Goal: Task Accomplishment & Management: Complete application form

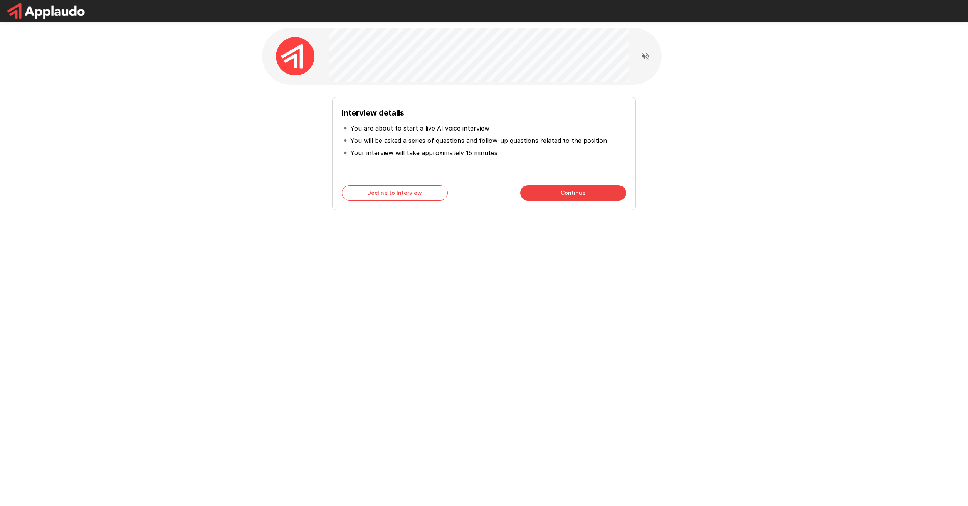
click at [573, 194] on button "Continue" at bounding box center [573, 192] width 106 height 15
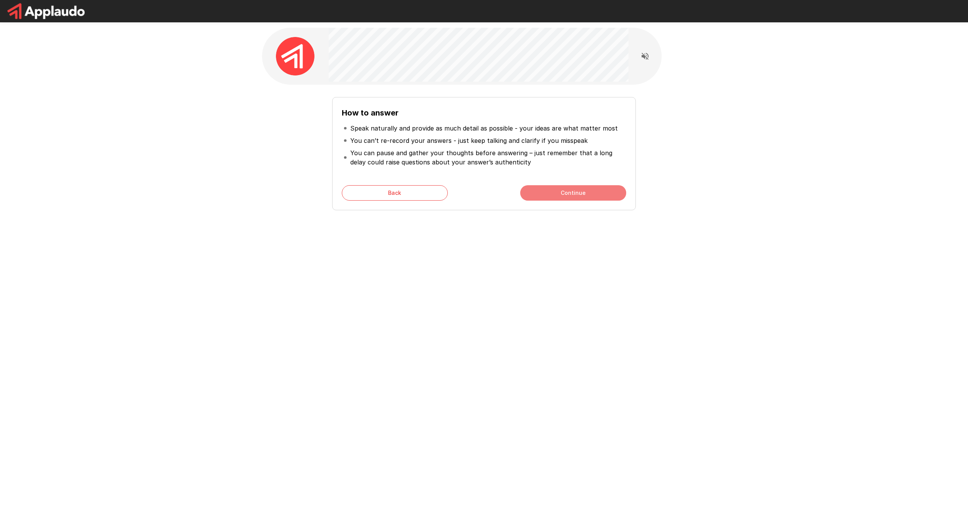
click at [573, 189] on button "Continue" at bounding box center [573, 192] width 106 height 15
click at [573, 194] on button "Start My Interview" at bounding box center [573, 192] width 106 height 15
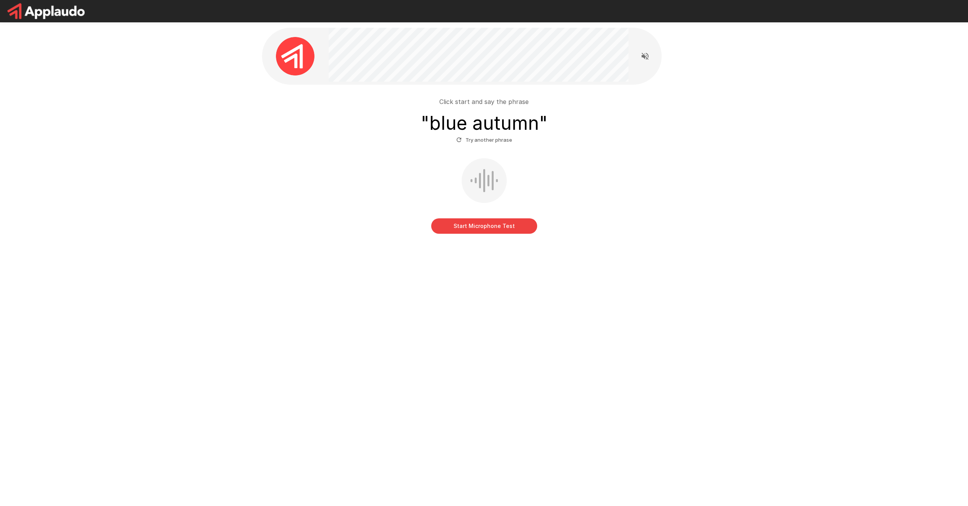
click at [480, 224] on button "Start Microphone Test" at bounding box center [484, 225] width 106 height 15
click at [469, 141] on button "Try another phrase" at bounding box center [484, 140] width 60 height 12
click at [495, 229] on button "Start Microphone Test" at bounding box center [484, 225] width 106 height 15
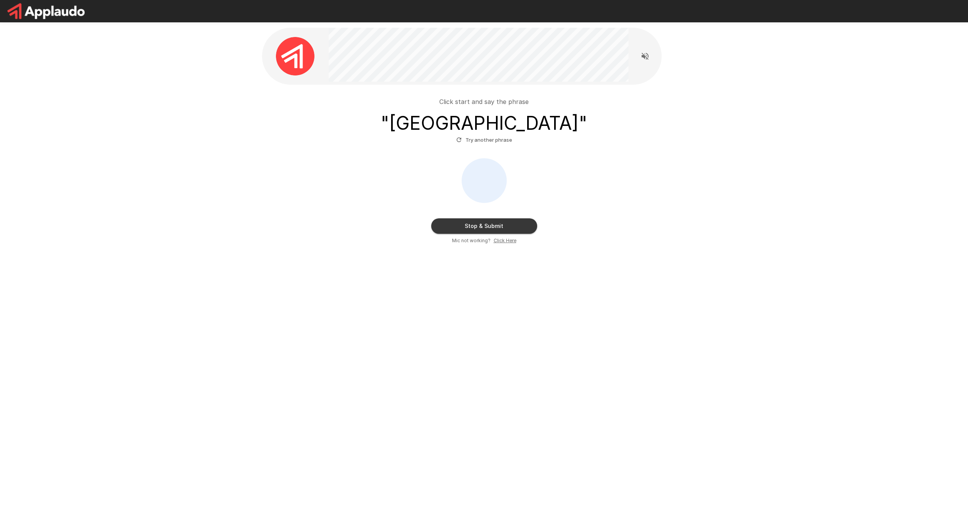
click at [487, 228] on button "Stop & Submit" at bounding box center [484, 225] width 106 height 15
click at [490, 177] on div at bounding box center [484, 180] width 30 height 23
click at [493, 227] on button "Stop & Submit" at bounding box center [484, 225] width 106 height 15
click at [573, 57] on icon "Read questions aloud" at bounding box center [644, 56] width 9 height 9
click at [504, 227] on button "Stop & Submit" at bounding box center [484, 225] width 106 height 15
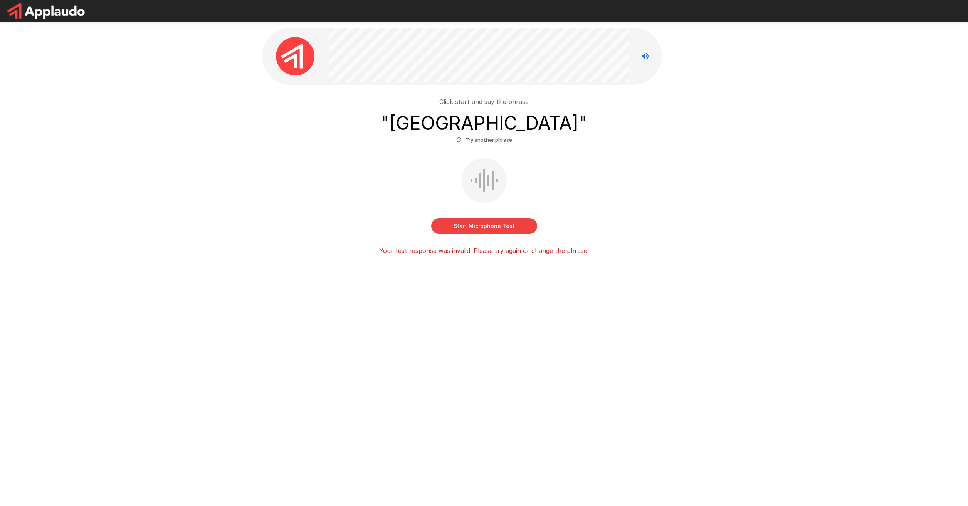
click at [486, 227] on button "Start Microphone Test" at bounding box center [484, 225] width 106 height 15
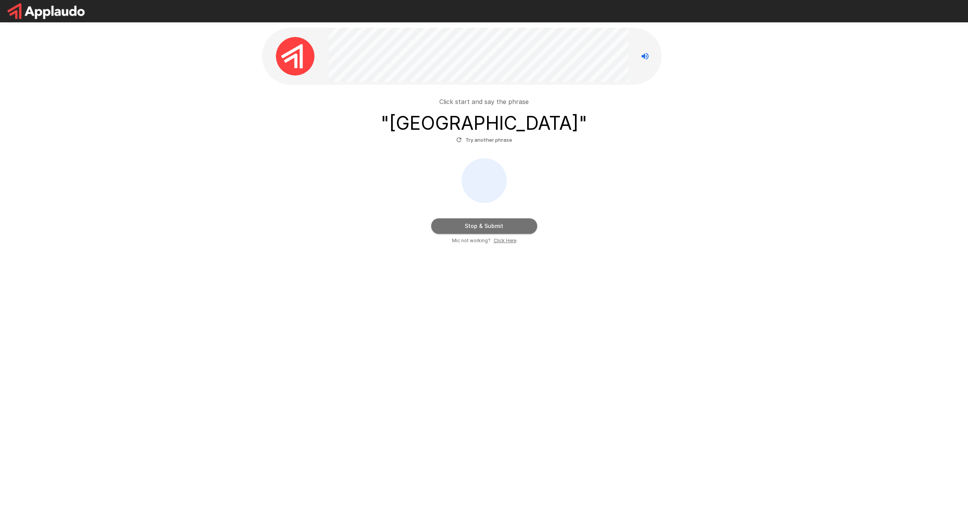
click at [494, 228] on button "Stop & Submit" at bounding box center [484, 225] width 106 height 15
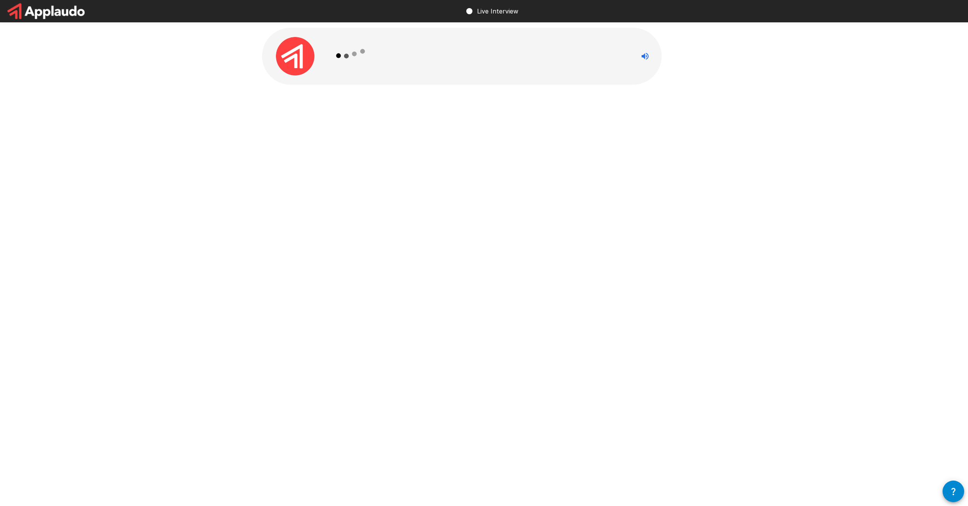
click at [351, 56] on icon at bounding box center [351, 56] width 45 height 45
click at [485, 171] on button "Start my Answer" at bounding box center [484, 170] width 106 height 15
click at [492, 168] on button "Stop & Submit" at bounding box center [484, 170] width 106 height 15
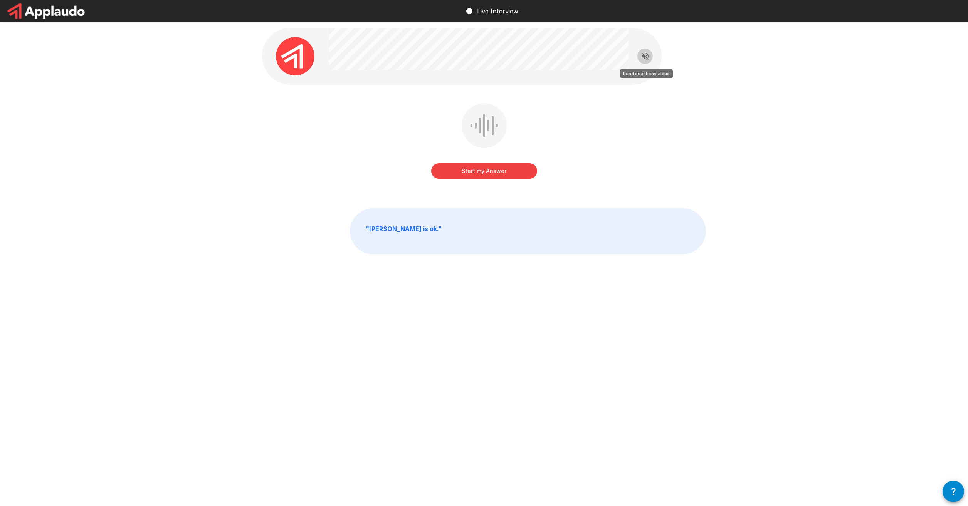
click at [643, 59] on icon "Read questions aloud" at bounding box center [644, 56] width 9 height 9
click at [491, 170] on button "Start my Answer" at bounding box center [484, 170] width 106 height 15
click at [479, 173] on button "Stop & Submit" at bounding box center [484, 170] width 106 height 15
click at [489, 172] on button "Start my Answer" at bounding box center [484, 170] width 106 height 15
click at [489, 172] on button "Stop & Submit" at bounding box center [484, 170] width 106 height 15
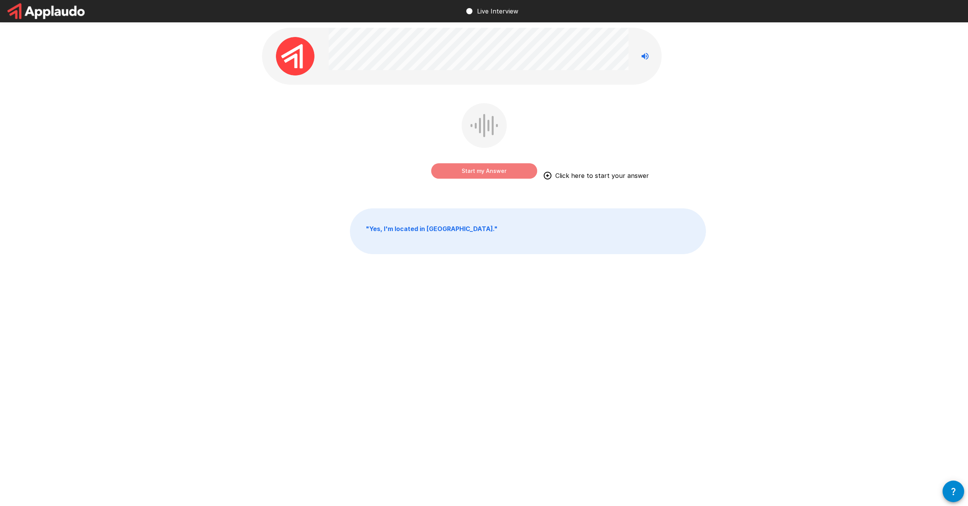
click at [487, 167] on button "Start my Answer" at bounding box center [484, 170] width 106 height 15
click at [495, 171] on button "Stop & Submit" at bounding box center [484, 170] width 106 height 15
click at [484, 170] on button "Start my Answer" at bounding box center [484, 170] width 106 height 15
click at [488, 171] on button "Stop & Submit" at bounding box center [484, 170] width 106 height 15
click at [484, 170] on button "Start my Answer" at bounding box center [484, 170] width 106 height 15
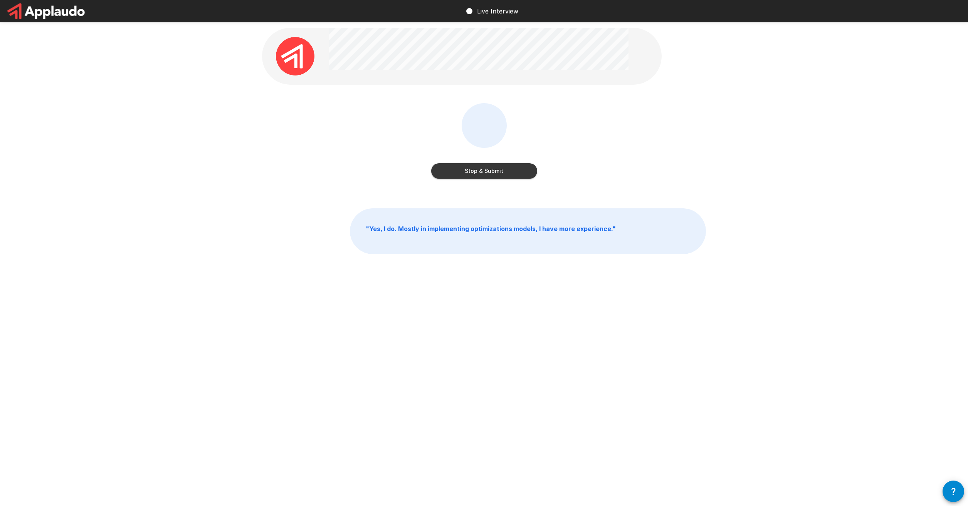
click at [490, 171] on button "Stop & Submit" at bounding box center [484, 170] width 106 height 15
click at [500, 174] on button "Start my Answer" at bounding box center [484, 170] width 106 height 15
click at [490, 174] on button "Stop & Submit" at bounding box center [484, 170] width 106 height 15
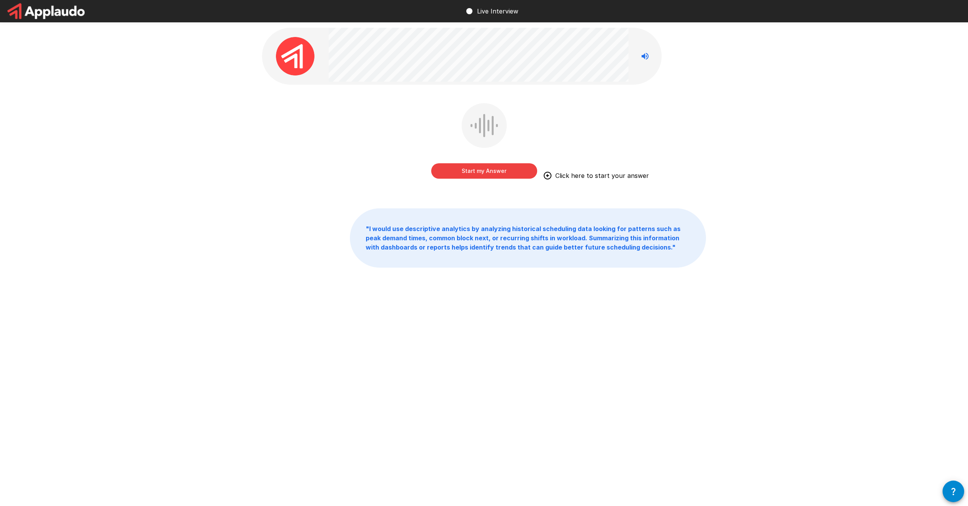
drag, startPoint x: 484, startPoint y: 167, endPoint x: 483, endPoint y: 177, distance: 10.1
click at [484, 167] on button "Start my Answer" at bounding box center [484, 170] width 106 height 15
click at [482, 173] on button "Stop & Submit" at bounding box center [484, 170] width 106 height 15
click at [475, 170] on button "Start my Answer" at bounding box center [484, 170] width 106 height 15
click at [485, 172] on button "Stop & Submit" at bounding box center [484, 170] width 106 height 15
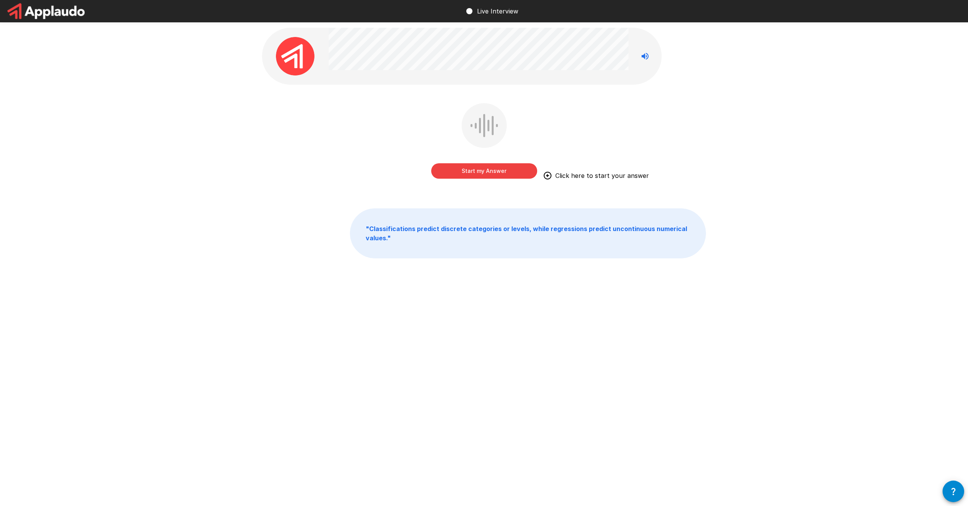
click at [504, 174] on button "Start my Answer" at bounding box center [484, 170] width 106 height 15
click at [480, 168] on button "Stop & Submit" at bounding box center [484, 170] width 106 height 15
drag, startPoint x: 495, startPoint y: 172, endPoint x: 487, endPoint y: 185, distance: 15.0
click at [495, 172] on button "Start my Answer" at bounding box center [484, 170] width 106 height 15
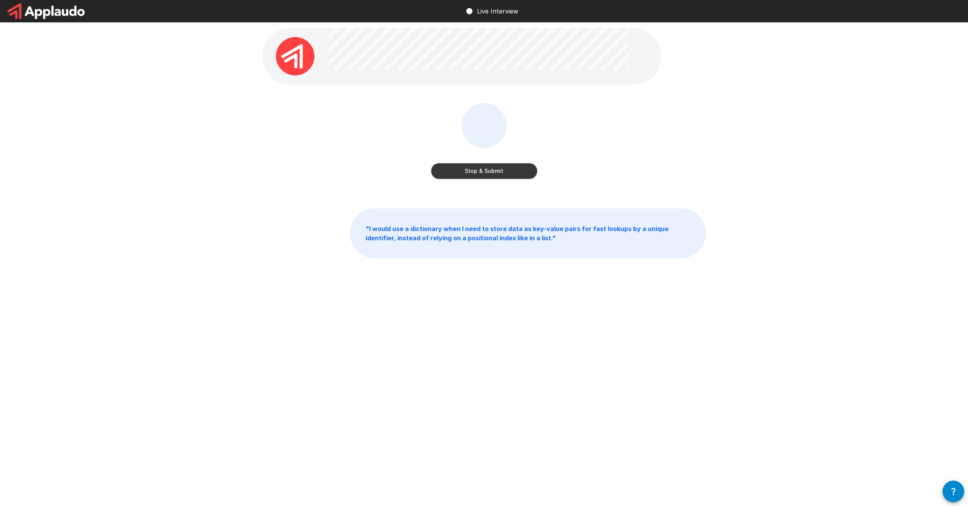
click at [483, 171] on button "Stop & Submit" at bounding box center [484, 170] width 106 height 15
click at [493, 168] on button "Start my Answer" at bounding box center [484, 170] width 106 height 15
click at [478, 170] on button "Stop & Submit" at bounding box center [484, 170] width 106 height 15
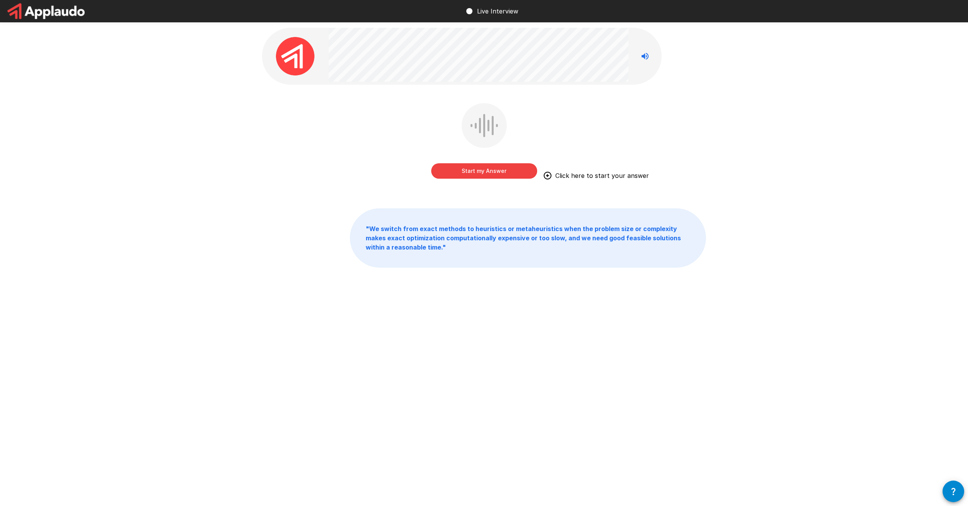
click at [486, 175] on button "Start my Answer" at bounding box center [484, 170] width 106 height 15
click at [487, 175] on button "Stop & Submit" at bounding box center [484, 170] width 106 height 15
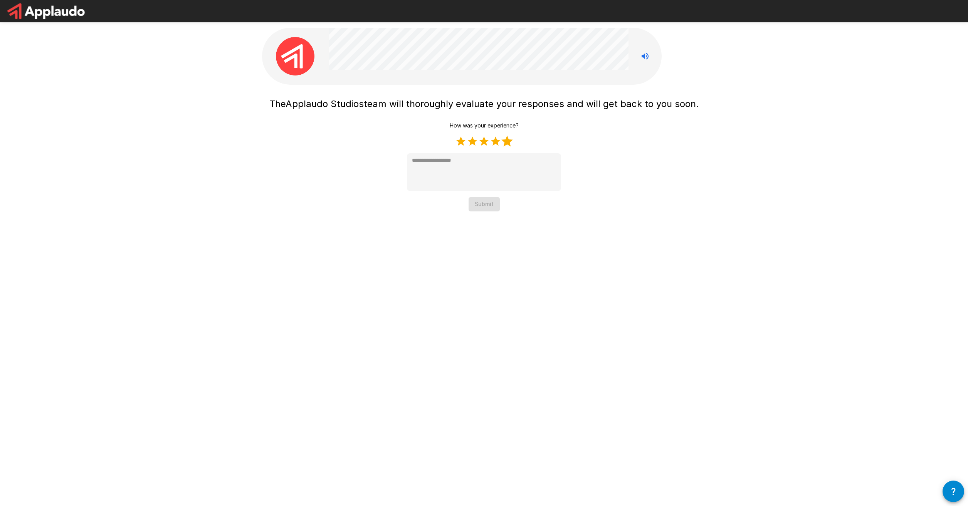
click at [508, 141] on label "5 Stars" at bounding box center [507, 142] width 12 height 12
type textarea "*"
click at [487, 206] on button "Submit" at bounding box center [484, 204] width 31 height 14
